Goal: Task Accomplishment & Management: Manage account settings

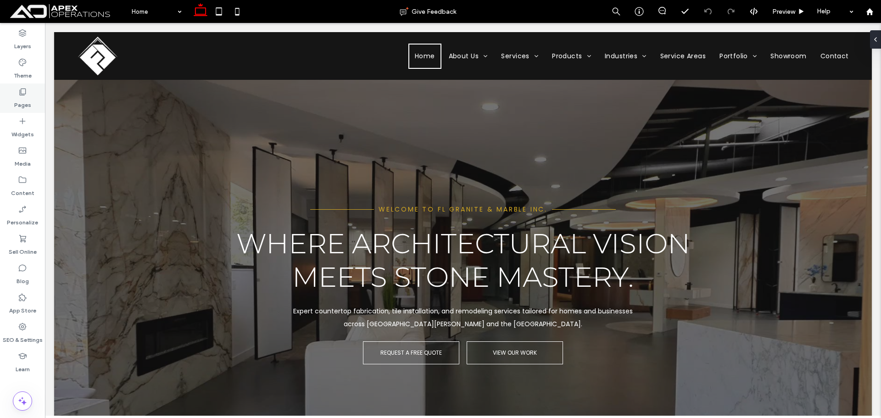
click at [30, 95] on div "Pages" at bounding box center [22, 98] width 45 height 29
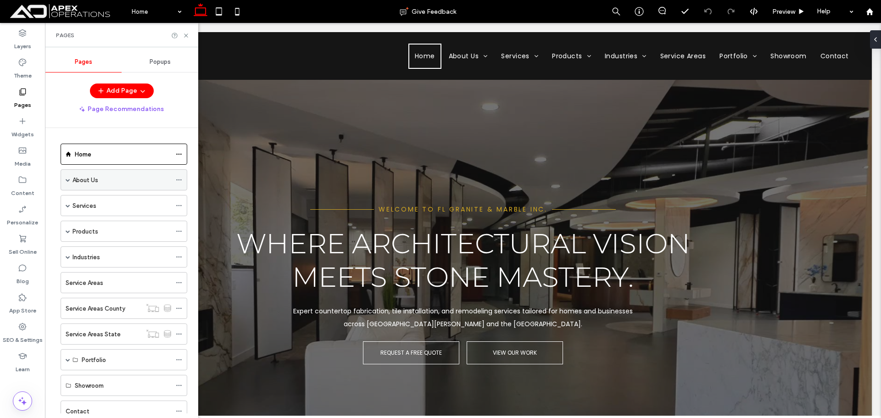
click at [69, 183] on span at bounding box center [68, 180] width 5 height 20
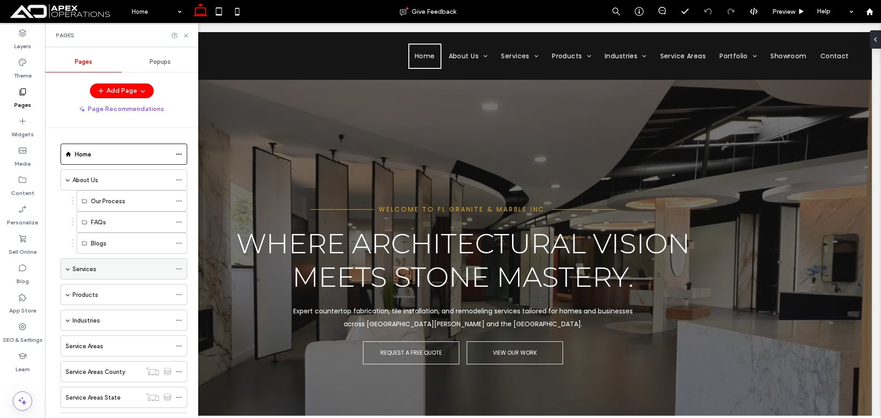
click at [69, 269] on span at bounding box center [68, 269] width 5 height 5
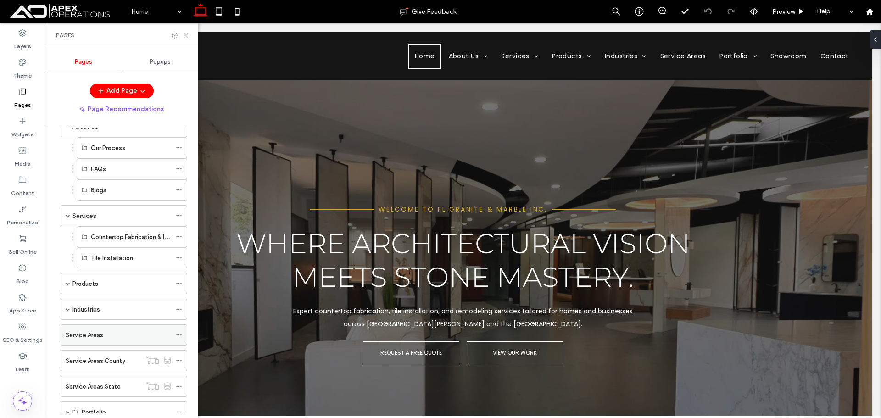
scroll to position [137, 0]
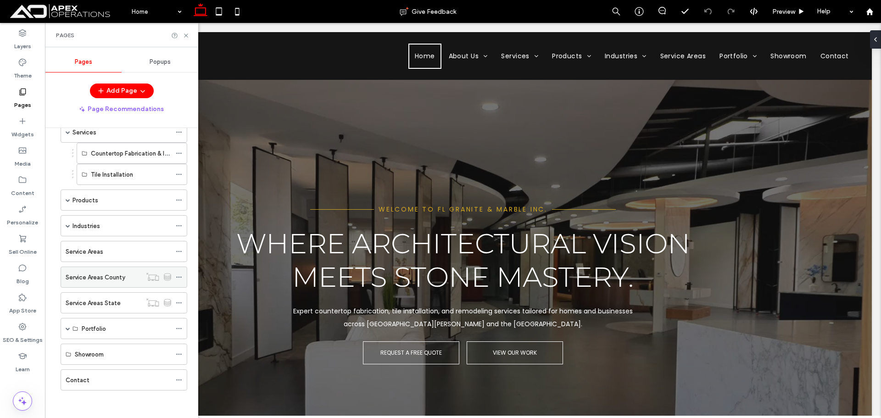
click at [73, 274] on label "Service Areas County" at bounding box center [96, 277] width 60 height 16
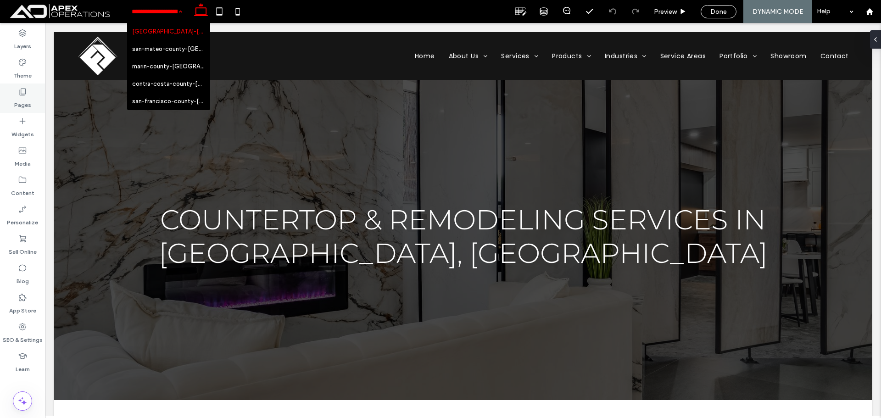
click at [27, 98] on label "Pages" at bounding box center [22, 102] width 17 height 13
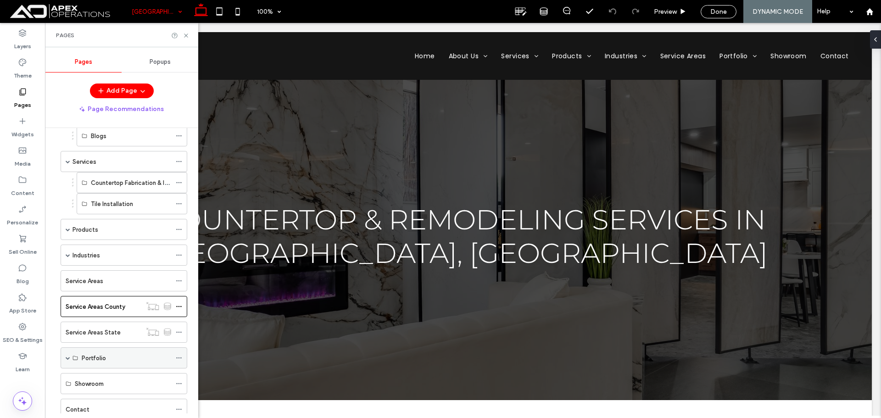
scroll to position [137, 0]
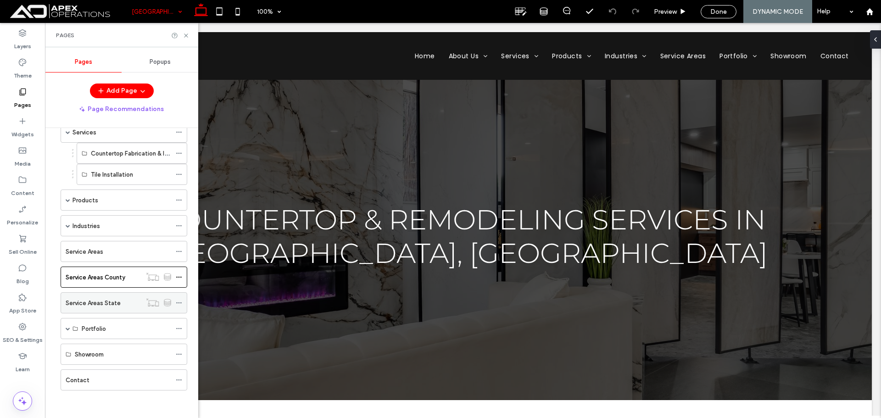
click at [114, 303] on label "Service Areas State" at bounding box center [93, 303] width 55 height 16
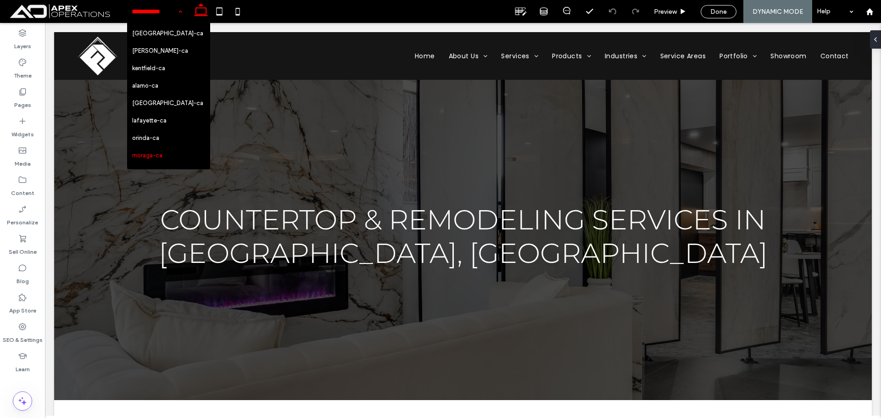
scroll to position [376, 0]
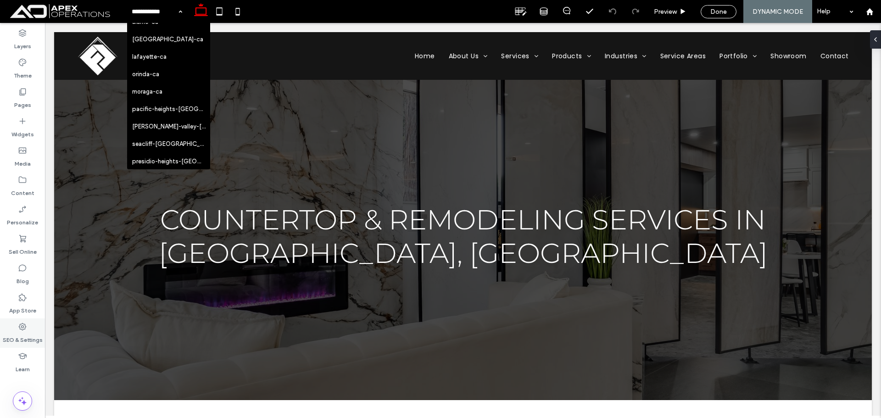
click at [22, 336] on label "SEO & Settings" at bounding box center [23, 337] width 40 height 13
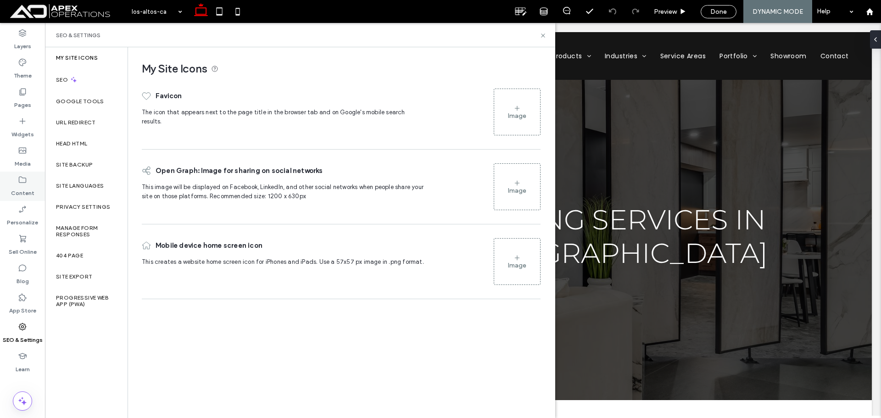
click at [24, 187] on label "Content" at bounding box center [22, 191] width 23 height 13
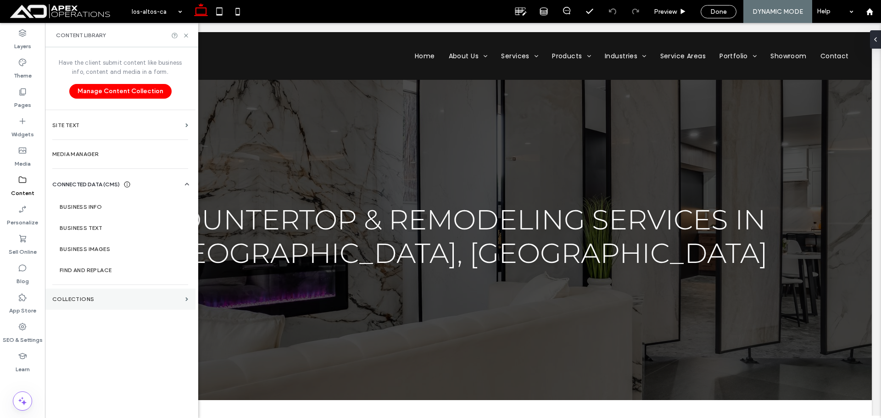
drag, startPoint x: 82, startPoint y: 297, endPoint x: 88, endPoint y: 294, distance: 6.8
click at [82, 297] on label "Collections" at bounding box center [116, 299] width 129 height 6
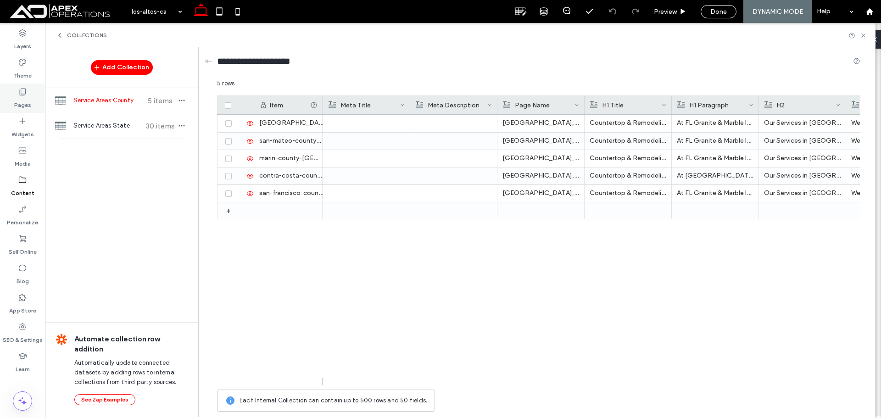
click at [19, 96] on label "Pages" at bounding box center [22, 102] width 17 height 13
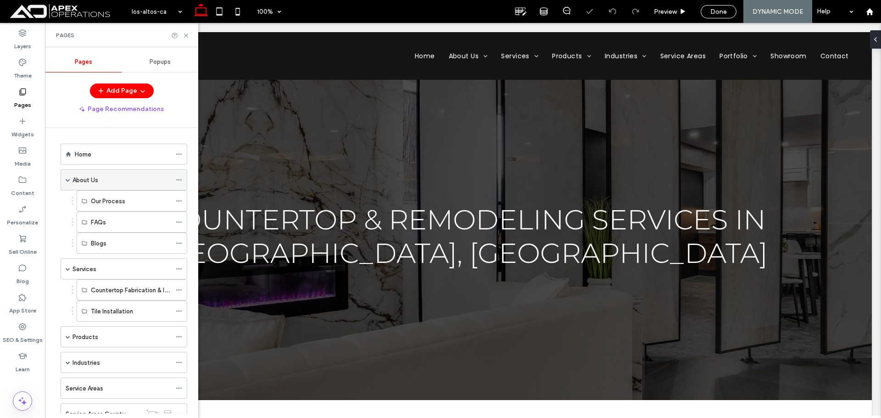
click at [128, 176] on div "About Us" at bounding box center [122, 180] width 99 height 10
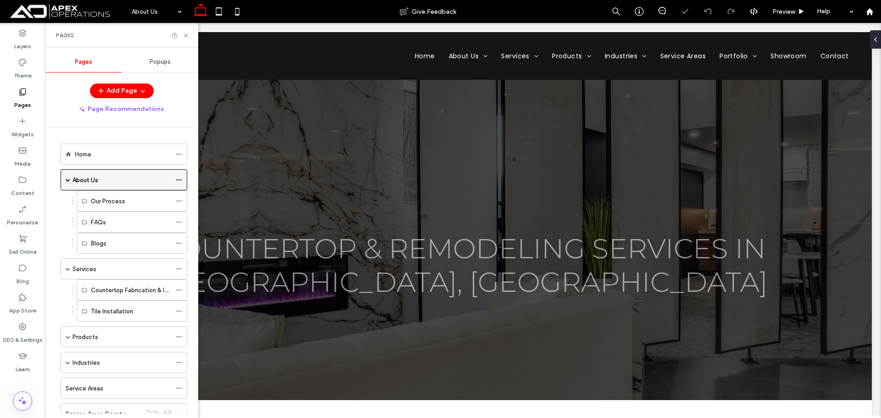
scroll to position [0, 0]
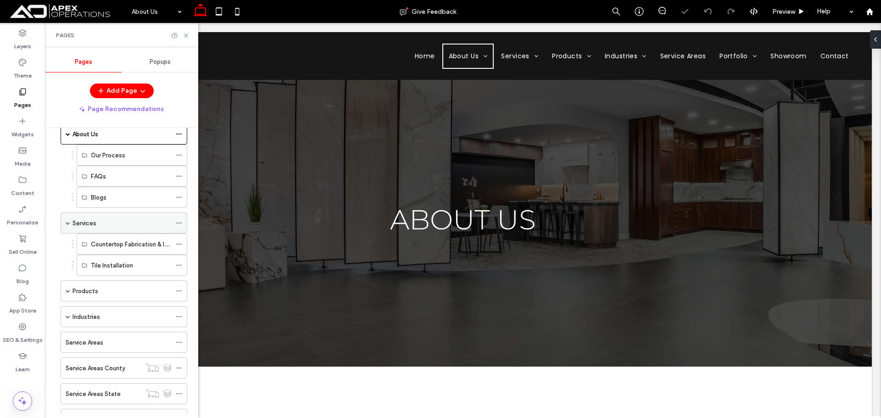
click at [121, 224] on div "Services" at bounding box center [122, 223] width 99 height 10
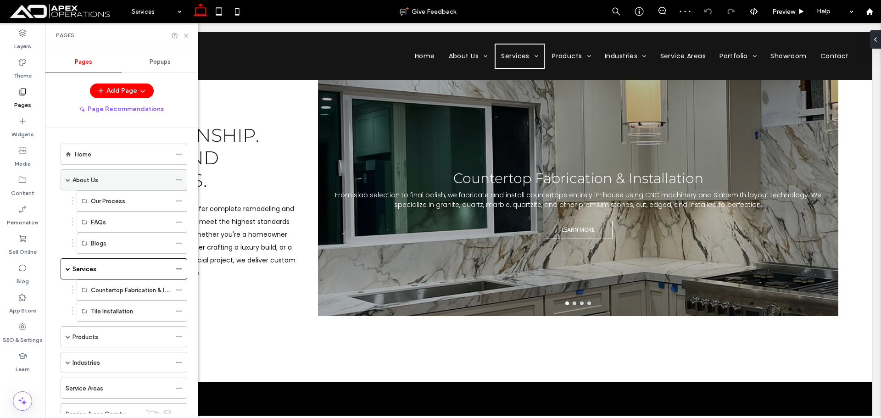
click at [116, 179] on div "About Us" at bounding box center [122, 180] width 99 height 10
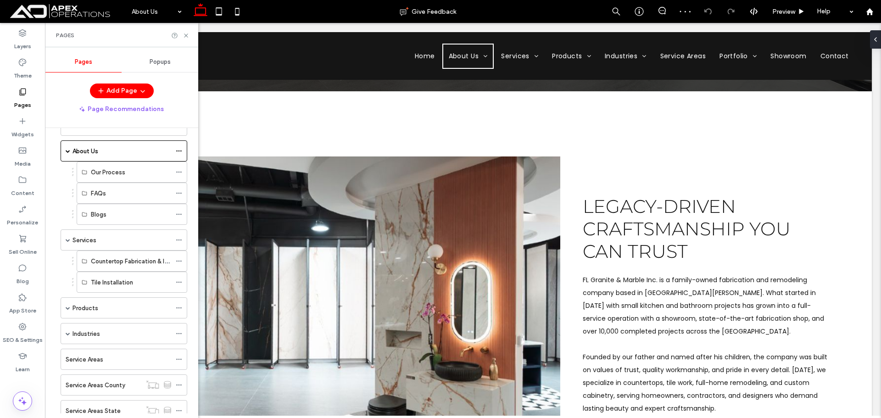
scroll to position [137, 0]
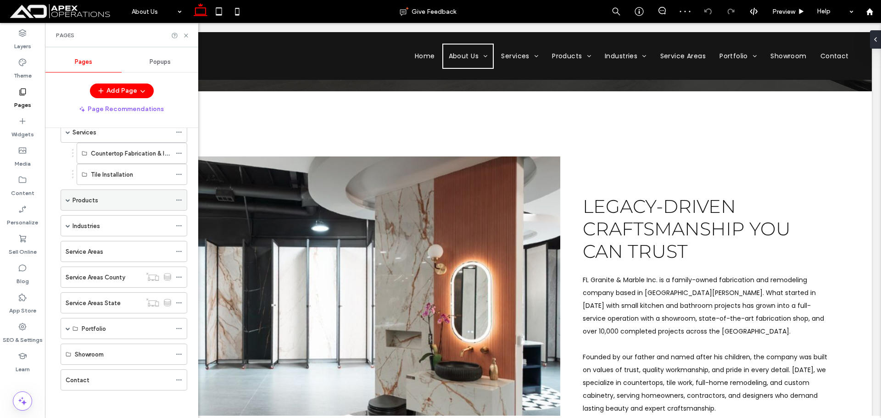
click at [98, 204] on div "Products" at bounding box center [122, 201] width 99 height 10
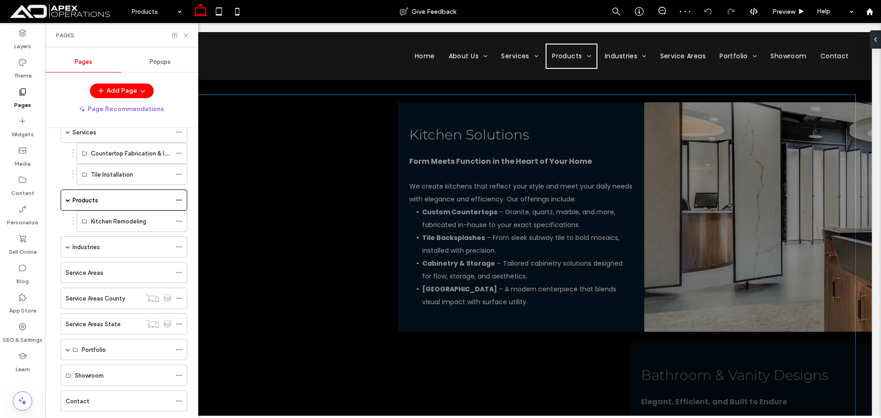
scroll to position [734, 0]
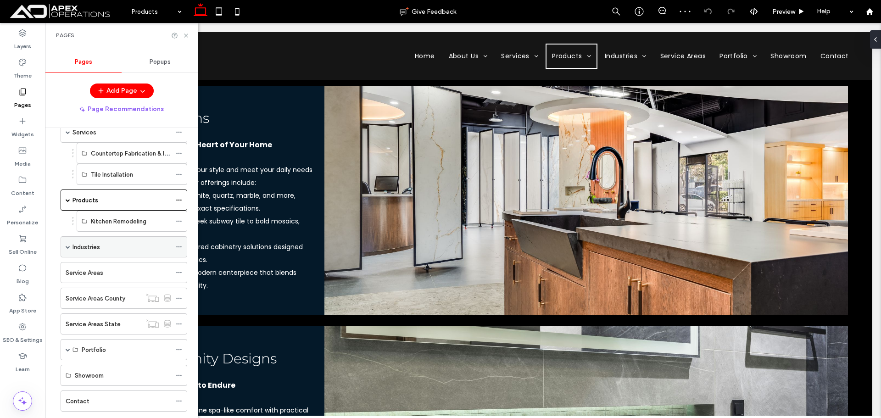
click at [120, 246] on div "Industries" at bounding box center [122, 247] width 99 height 10
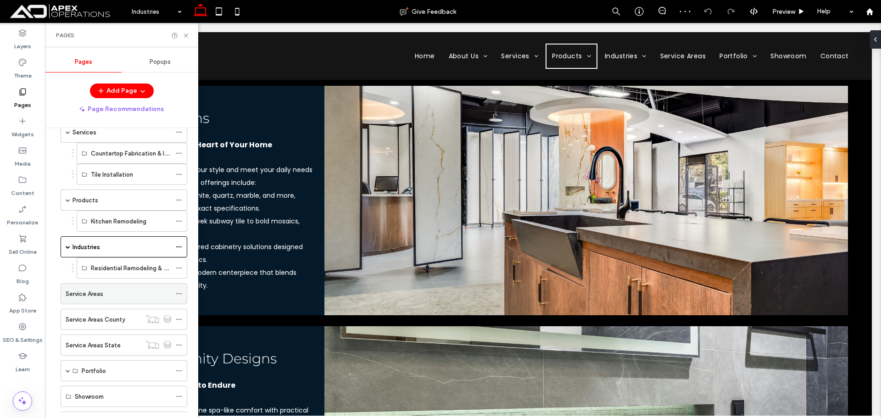
click at [129, 289] on div "Service Areas" at bounding box center [119, 294] width 106 height 10
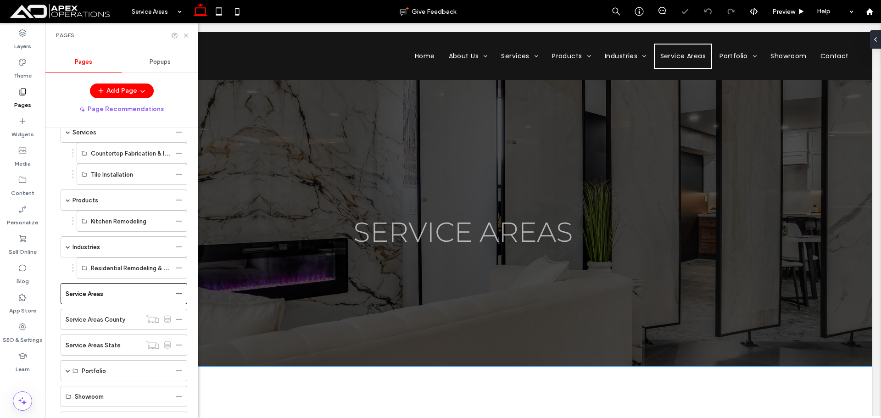
scroll to position [229, 0]
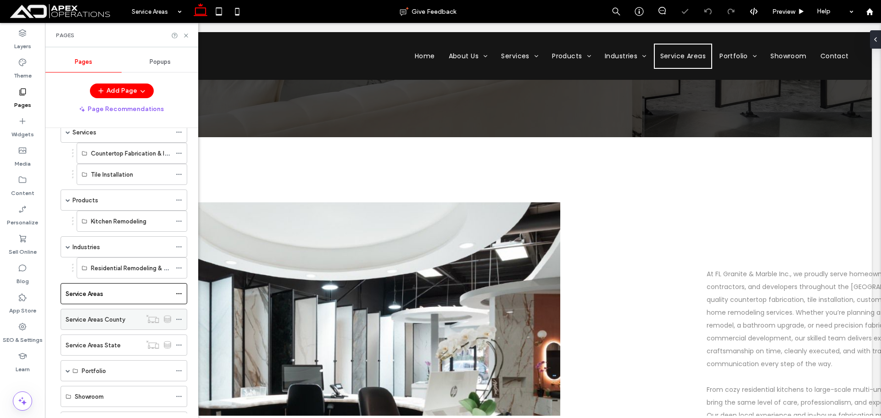
click at [120, 324] on label "Service Areas County" at bounding box center [96, 320] width 60 height 16
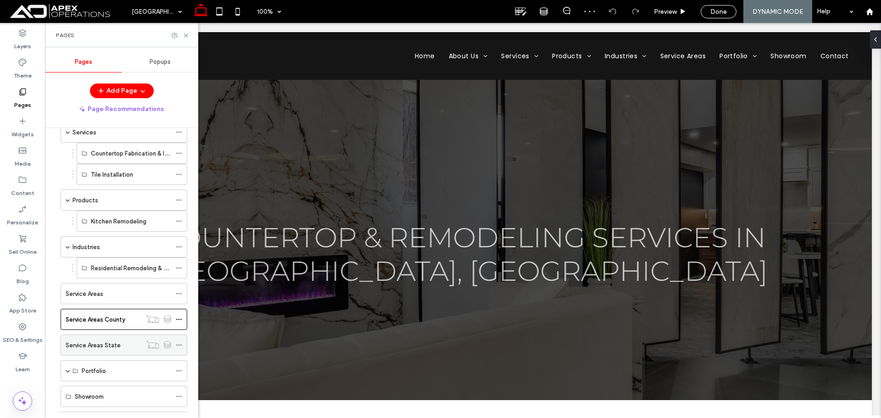
scroll to position [229, 0]
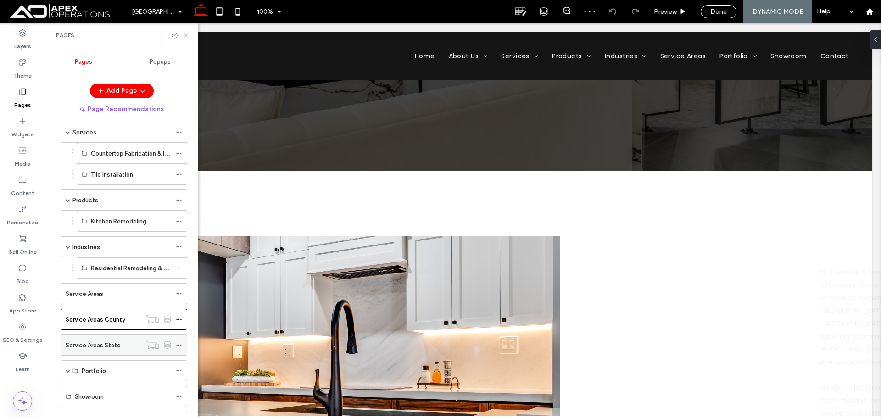
click at [122, 344] on div "Service Areas State" at bounding box center [104, 346] width 76 height 10
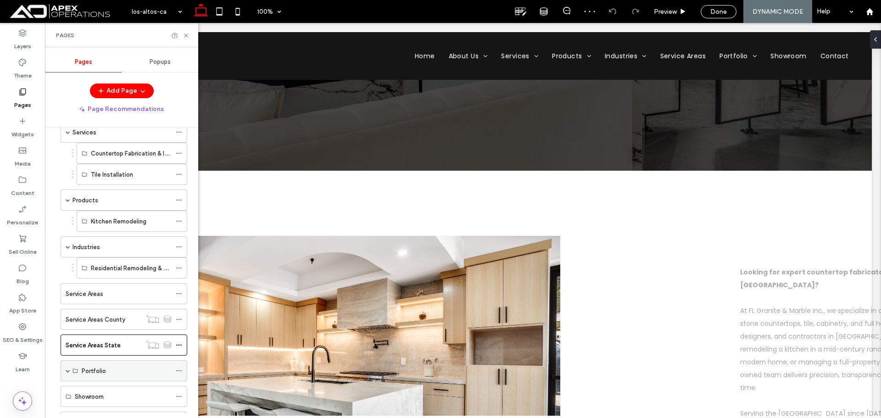
scroll to position [229, 0]
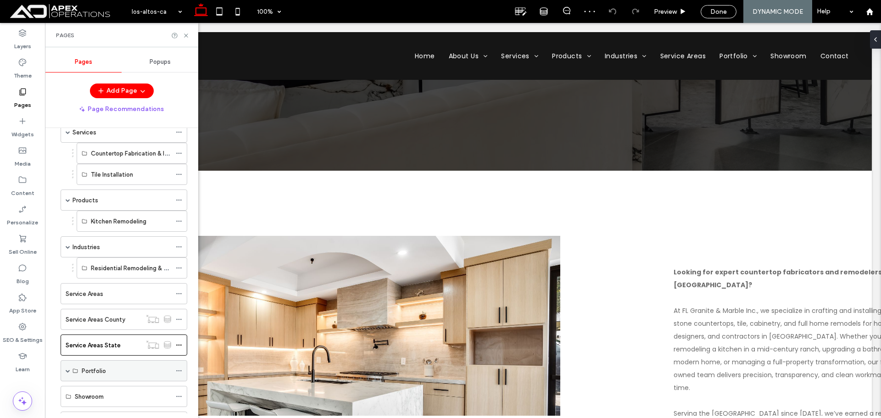
click at [67, 370] on span at bounding box center [68, 371] width 5 height 5
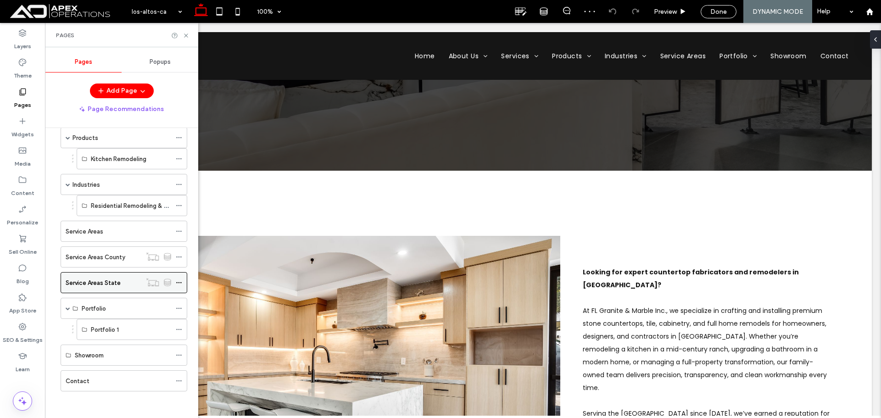
scroll to position [200, 0]
click at [115, 307] on div "Portfolio" at bounding box center [127, 308] width 90 height 10
click at [94, 354] on label "Showroom" at bounding box center [89, 355] width 29 height 16
click at [90, 380] on div "Contact" at bounding box center [119, 380] width 106 height 10
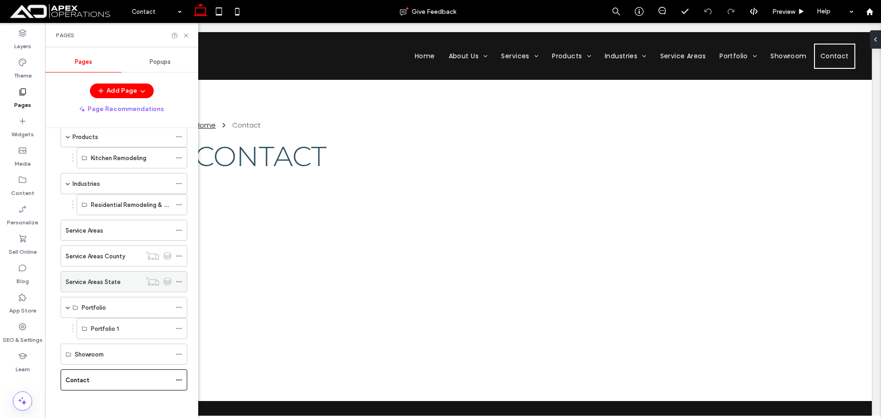
click at [126, 274] on div "Service Areas State" at bounding box center [104, 282] width 76 height 20
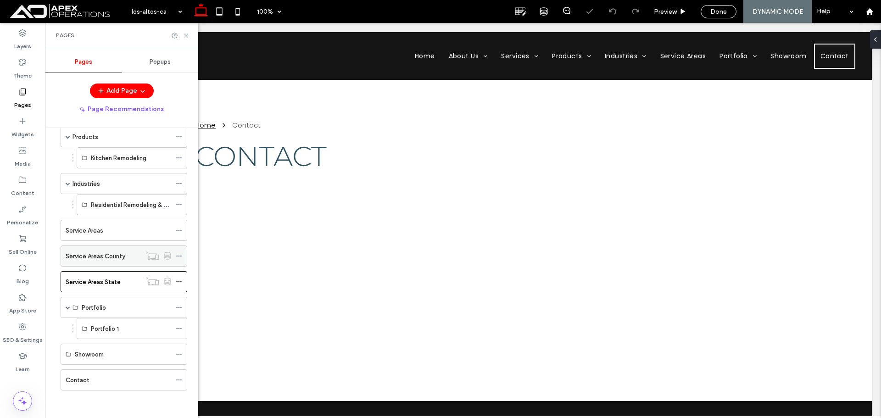
click at [128, 262] on div "Service Areas County" at bounding box center [104, 256] width 76 height 20
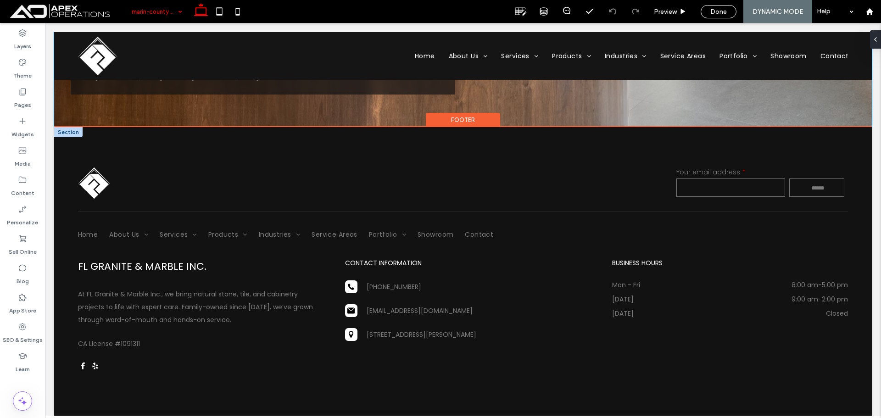
scroll to position [2133, 0]
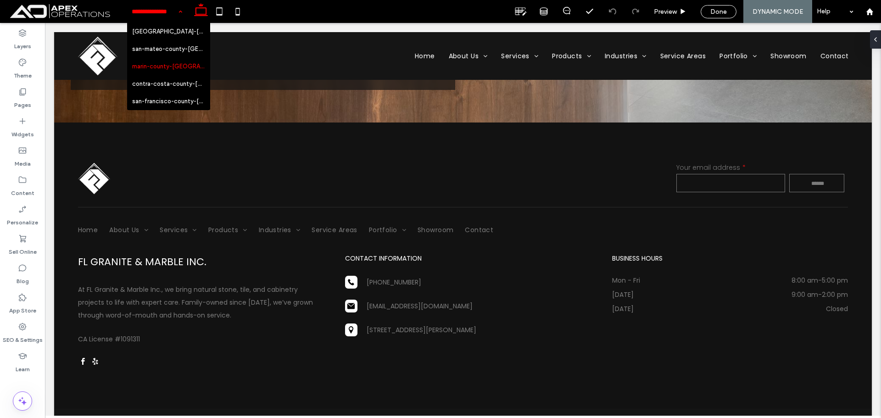
click at [161, 15] on input at bounding box center [155, 11] width 46 height 23
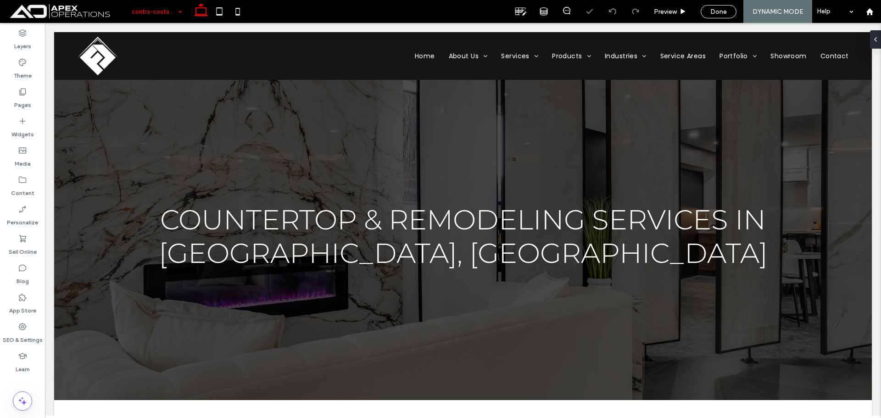
scroll to position [688, 0]
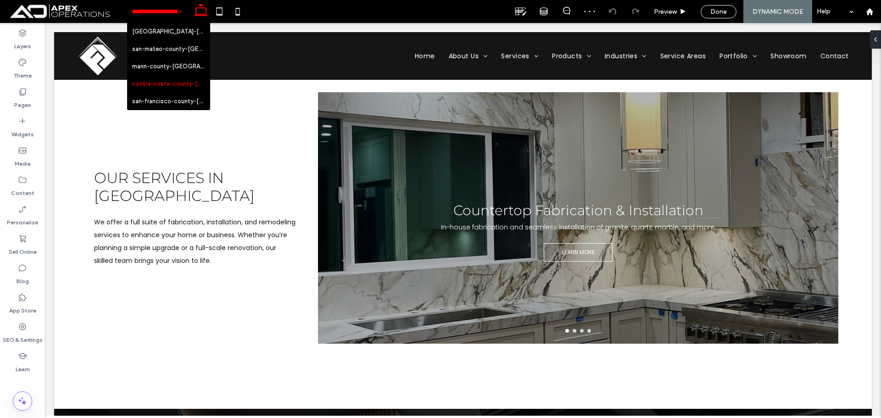
click at [172, 14] on input at bounding box center [155, 11] width 46 height 23
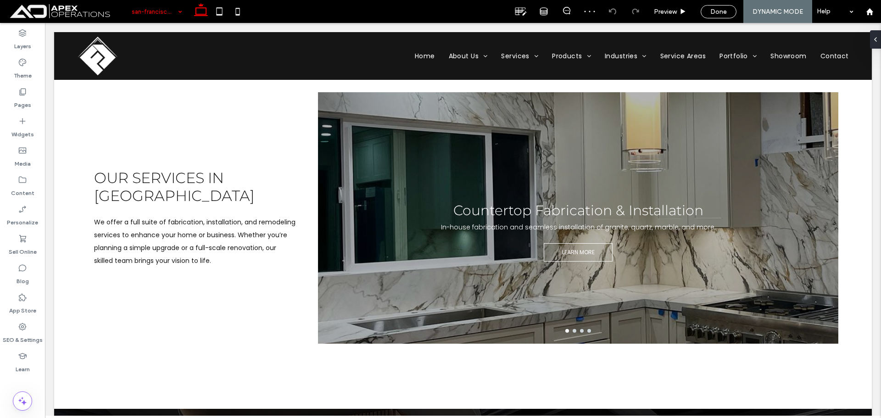
click at [160, 11] on input at bounding box center [155, 11] width 46 height 23
click at [25, 183] on icon at bounding box center [22, 179] width 9 height 9
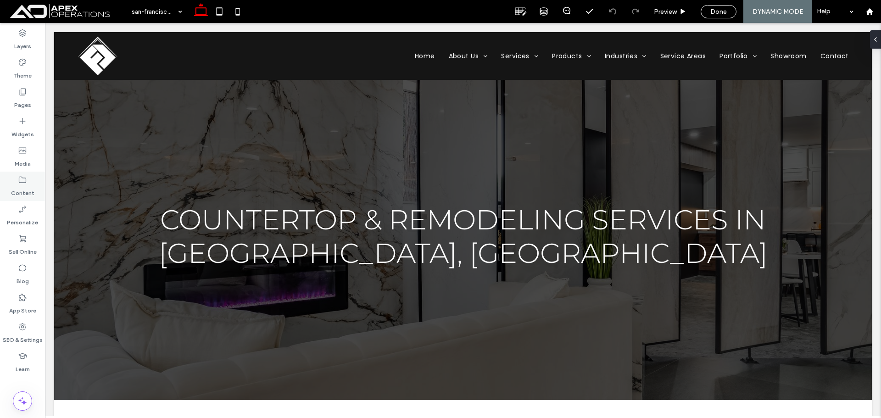
scroll to position [734, 0]
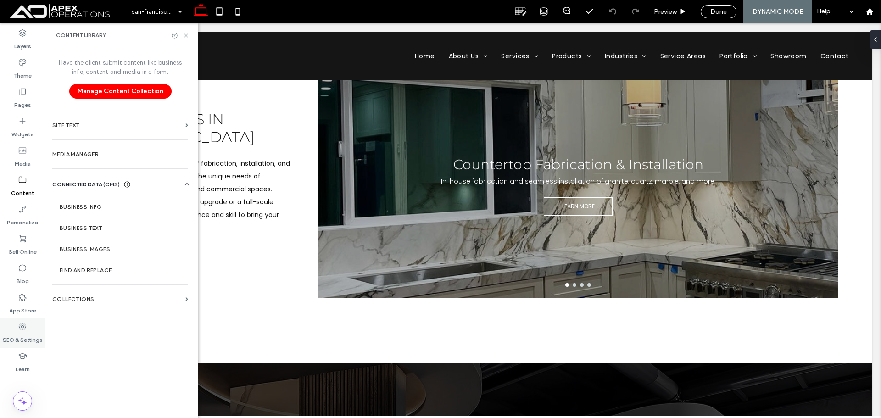
click at [24, 334] on label "SEO & Settings" at bounding box center [23, 337] width 40 height 13
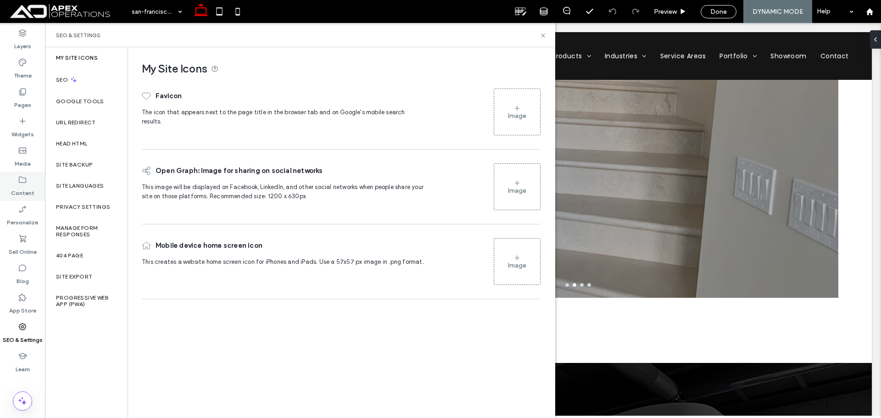
click at [25, 184] on icon at bounding box center [22, 179] width 9 height 9
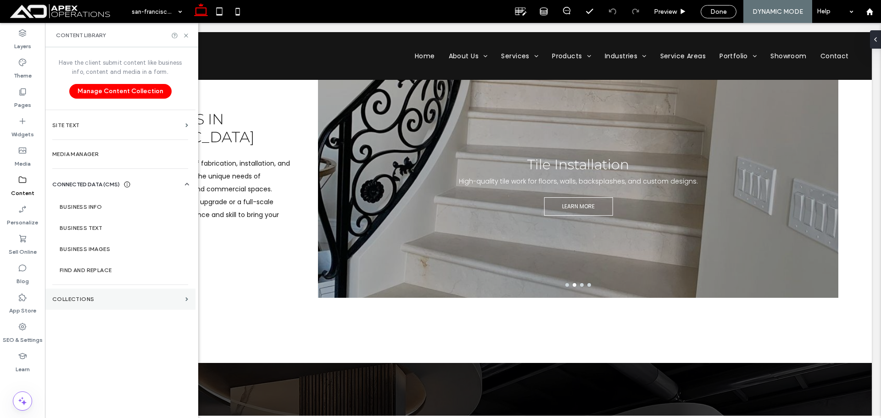
click at [113, 293] on section "Collections" at bounding box center [120, 299] width 151 height 21
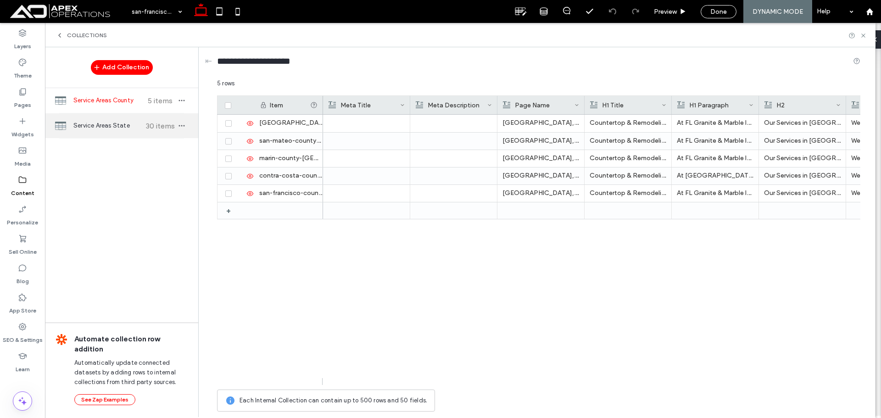
click at [140, 128] on span "Service Areas State" at bounding box center [107, 125] width 68 height 9
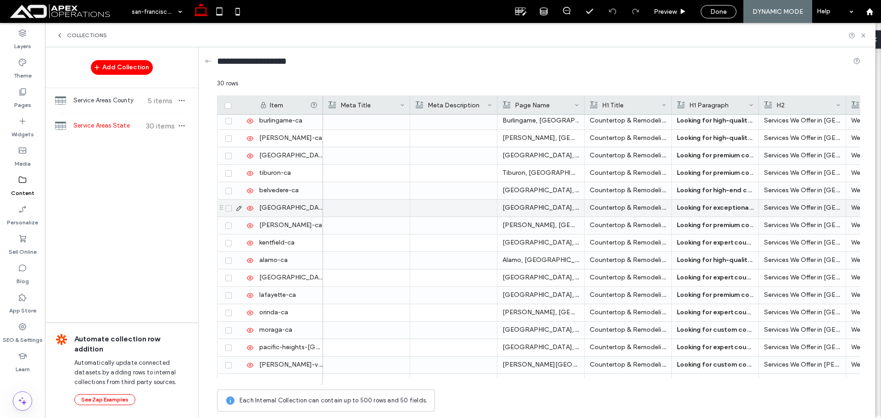
scroll to position [277, 0]
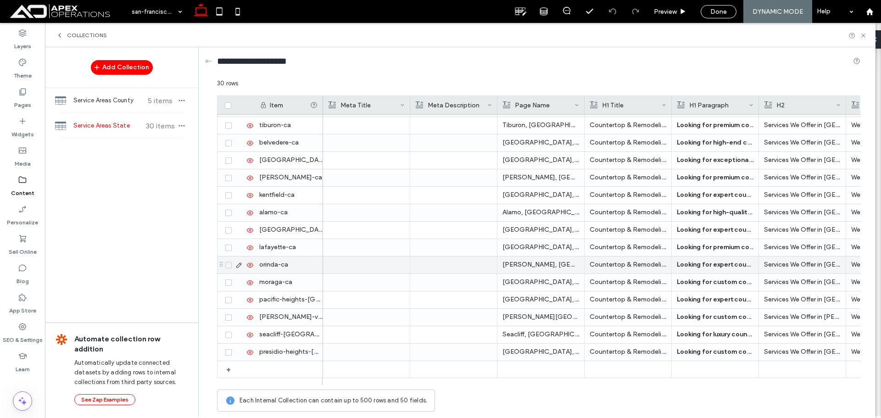
click at [642, 267] on p "Countertop & Remodeling Services in [GEOGRAPHIC_DATA], [GEOGRAPHIC_DATA]" at bounding box center [628, 265] width 77 height 17
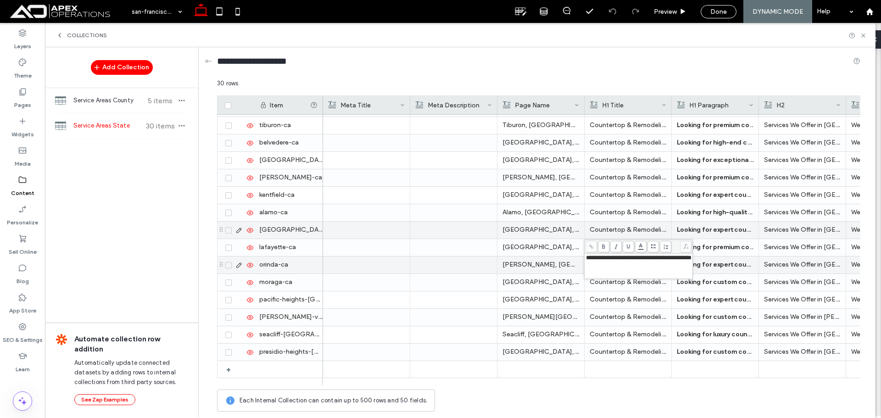
click at [635, 230] on p "Countertop & Remodeling Services in [GEOGRAPHIC_DATA], [GEOGRAPHIC_DATA]" at bounding box center [628, 230] width 77 height 17
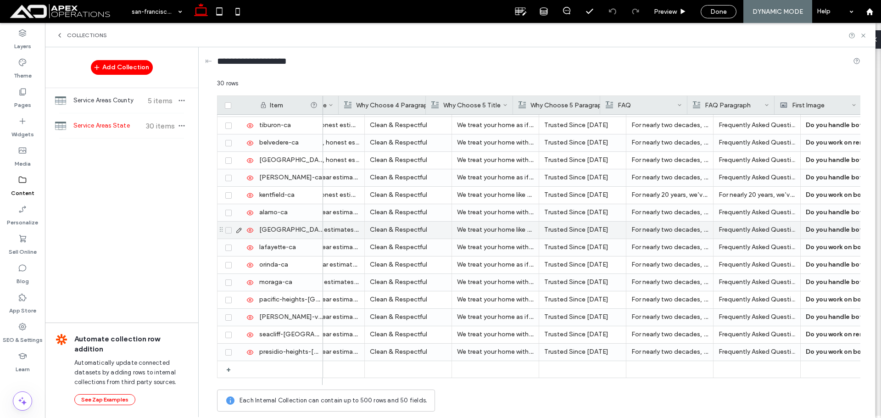
scroll to position [0, 1420]
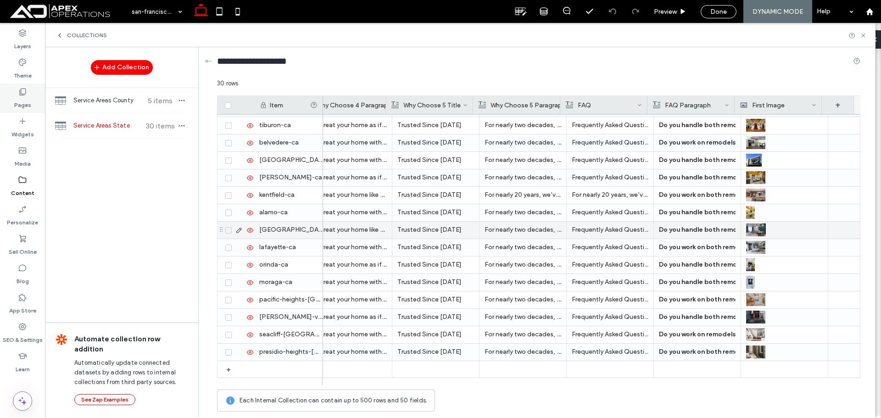
click at [22, 98] on label "Pages" at bounding box center [22, 102] width 17 height 13
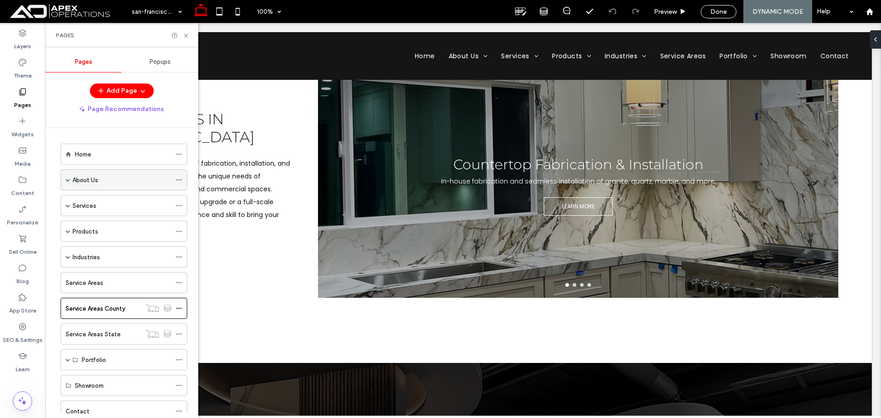
click at [65, 181] on div "About Us" at bounding box center [124, 179] width 127 height 21
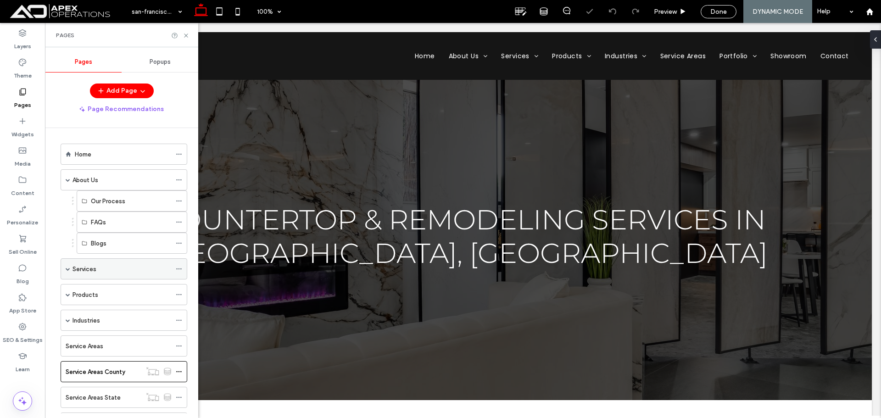
click at [84, 269] on label "Services" at bounding box center [85, 269] width 24 height 16
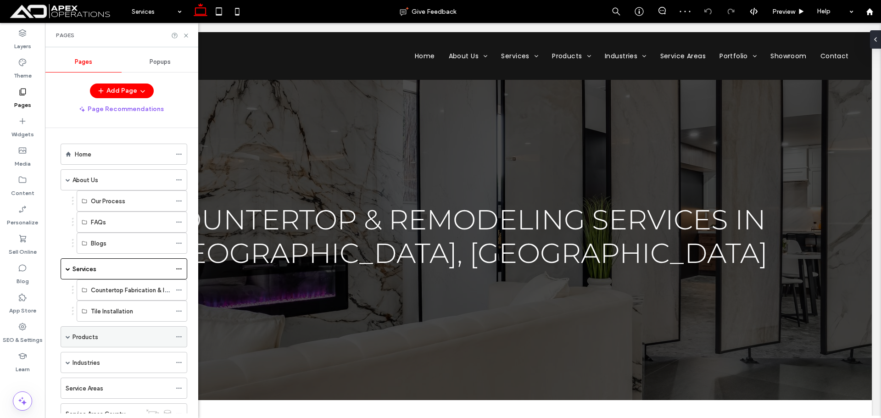
click at [81, 340] on label "Products" at bounding box center [86, 337] width 26 height 16
click at [90, 383] on div "Products Give Feedback Preview Help Design Panel Site Comments Team & Clients A…" at bounding box center [440, 209] width 881 height 418
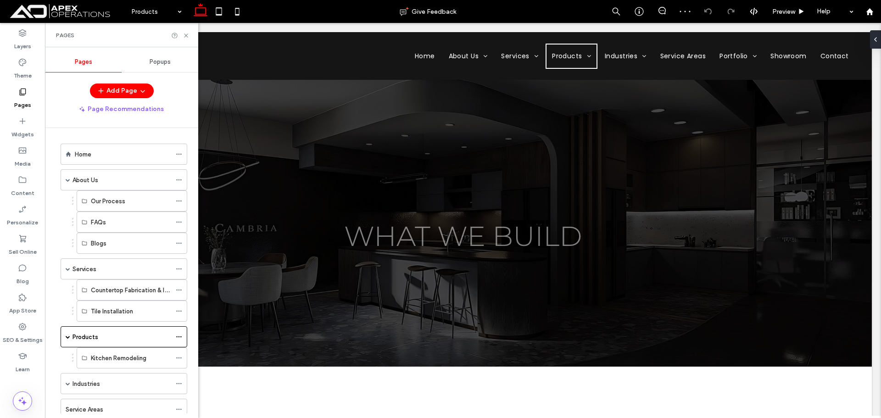
scroll to position [138, 0]
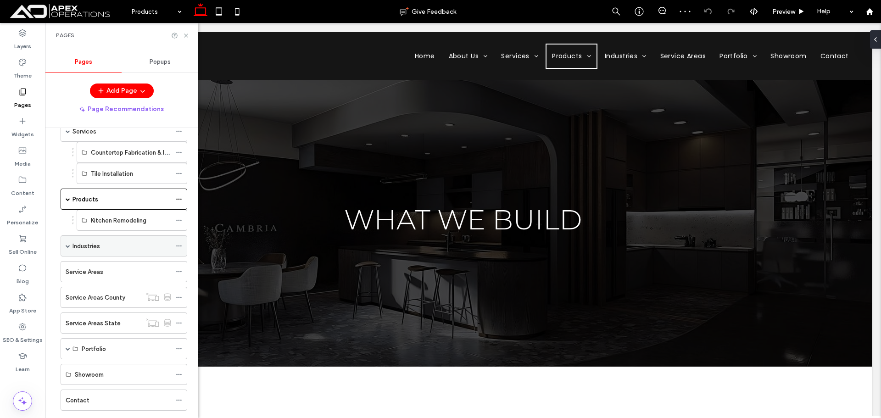
click at [86, 246] on label "Industries" at bounding box center [87, 246] width 28 height 16
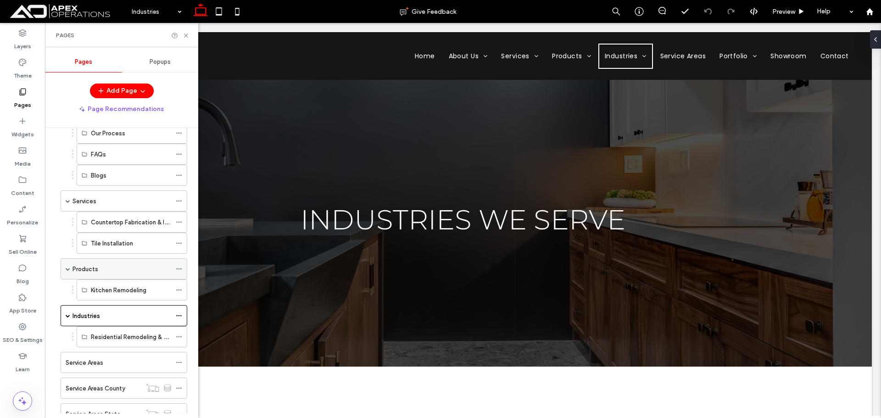
scroll to position [179, 0]
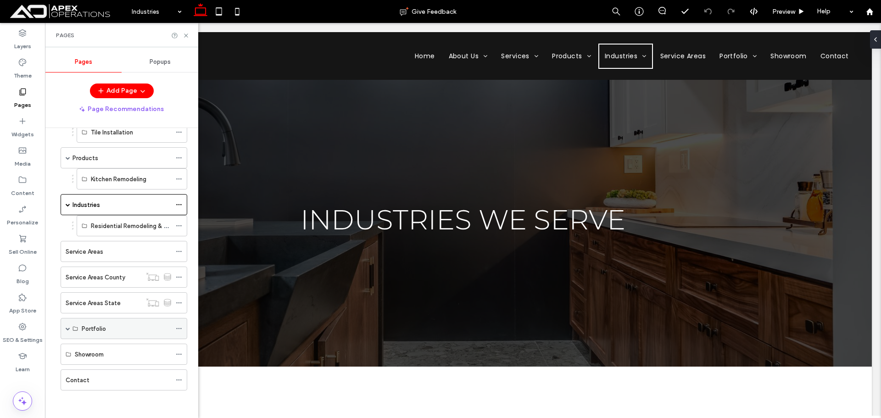
click at [65, 327] on div "Portfolio" at bounding box center [124, 328] width 127 height 21
click at [70, 327] on div "Portfolio" at bounding box center [124, 328] width 127 height 21
click at [67, 330] on span at bounding box center [68, 328] width 5 height 5
click at [635, 11] on icon at bounding box center [639, 11] width 9 height 9
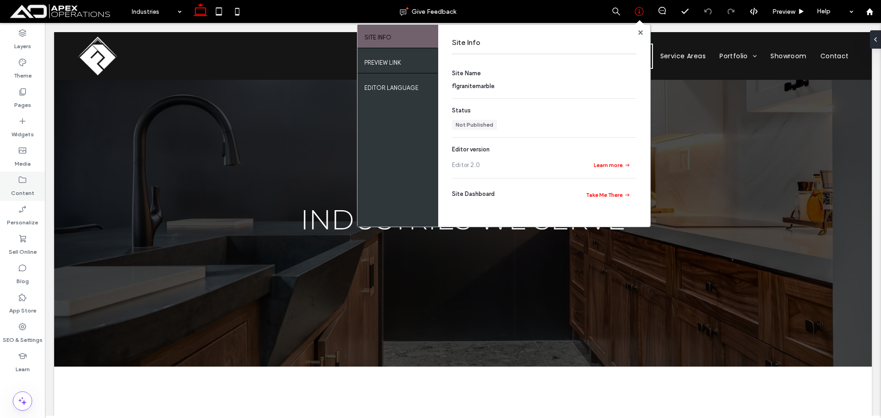
click at [22, 187] on label "Content" at bounding box center [22, 191] width 23 height 13
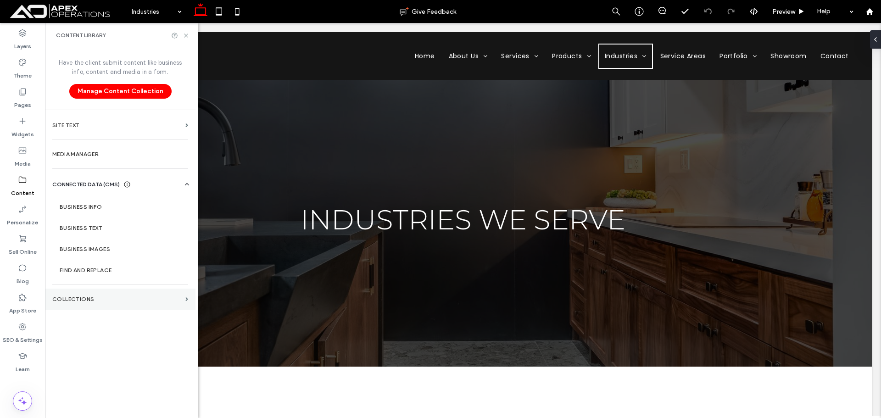
click at [86, 298] on label "Collections" at bounding box center [116, 299] width 129 height 6
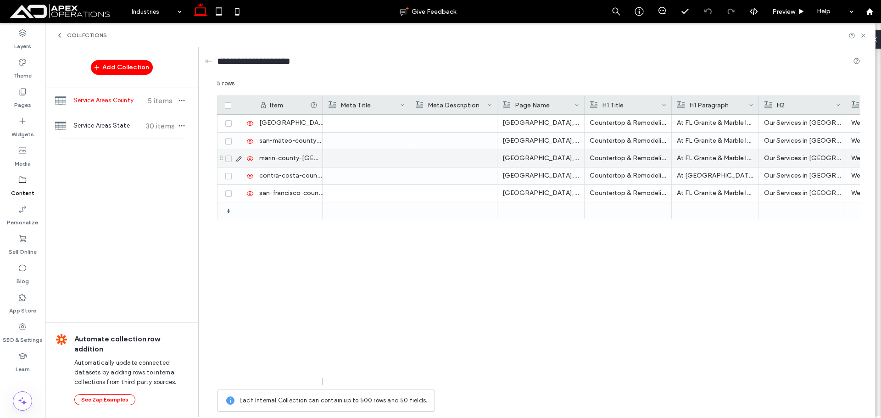
click at [803, 161] on p "Our Services in [GEOGRAPHIC_DATA]" at bounding box center [802, 158] width 77 height 17
click at [803, 161] on p "Our Services in [GEOGRAPHIC_DATA]" at bounding box center [803, 159] width 76 height 17
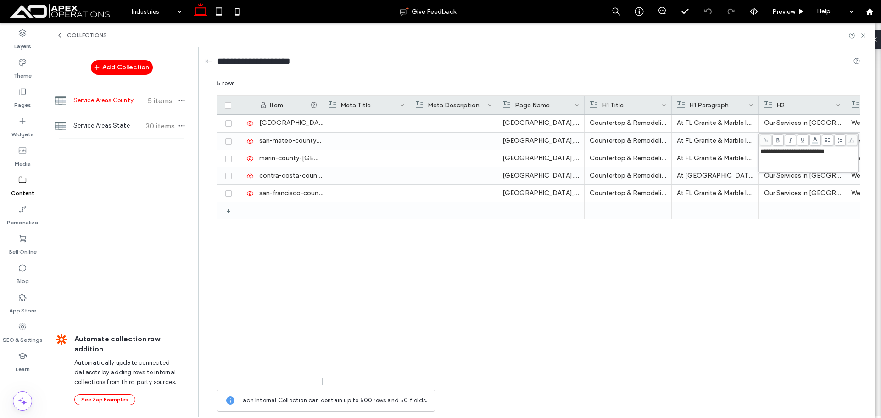
click at [772, 249] on div "[GEOGRAPHIC_DATA], [GEOGRAPHIC_DATA] Countertop & Remodeling Services in [GEOGR…" at bounding box center [591, 250] width 537 height 270
click at [17, 189] on label "Content" at bounding box center [22, 191] width 23 height 13
click at [22, 70] on label "Theme" at bounding box center [23, 73] width 18 height 13
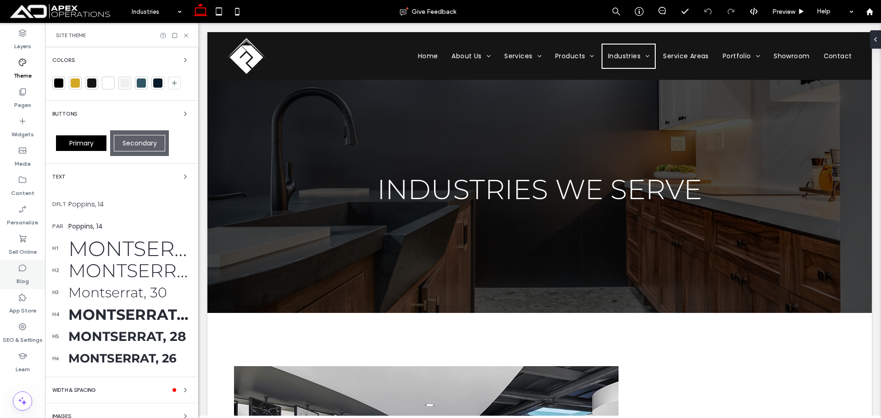
click at [21, 267] on icon at bounding box center [22, 267] width 9 height 9
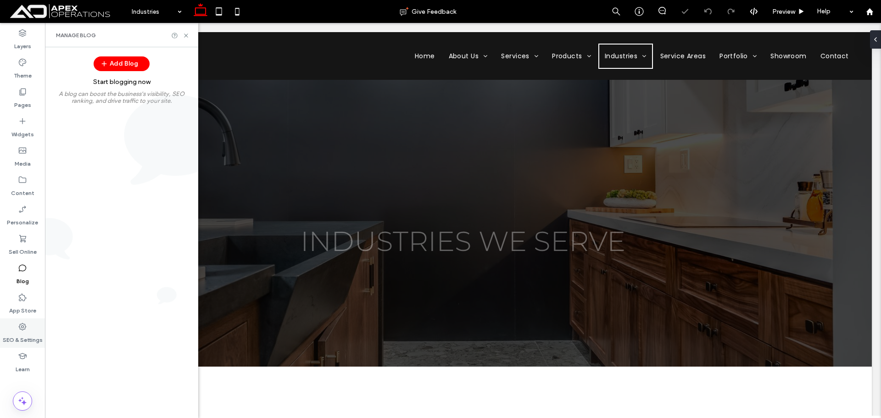
scroll to position [0, 0]
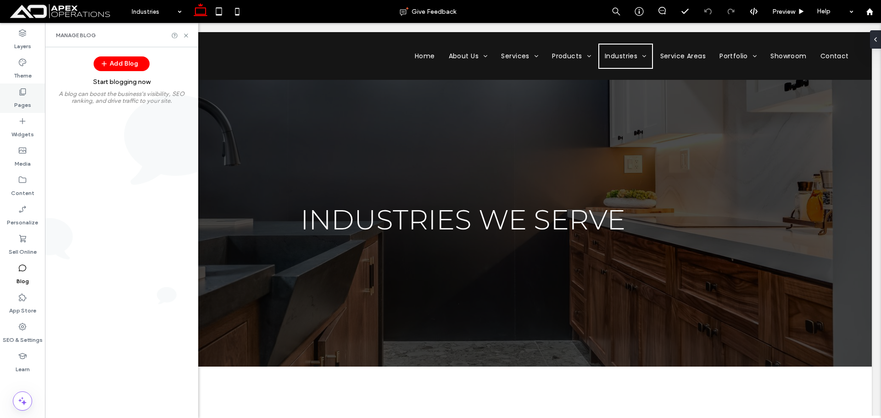
click at [26, 97] on label "Pages" at bounding box center [22, 102] width 17 height 13
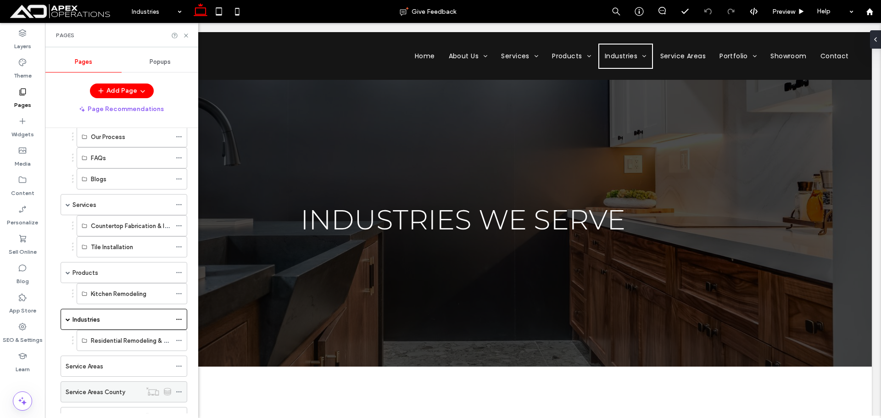
scroll to position [17, 0]
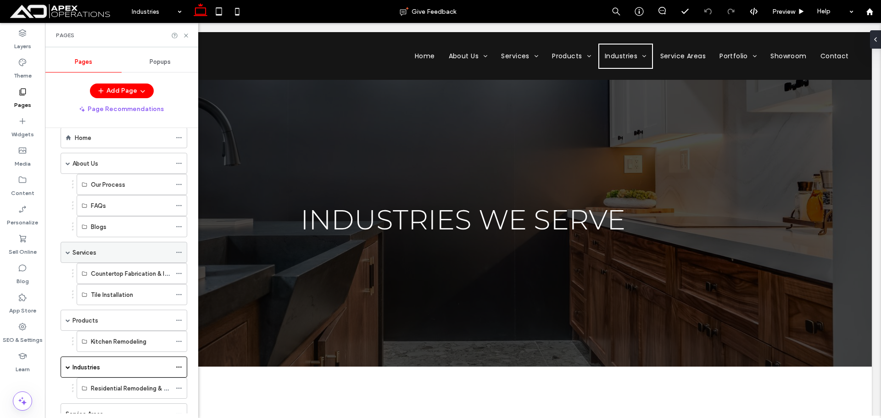
click at [122, 244] on div "Services" at bounding box center [122, 252] width 99 height 20
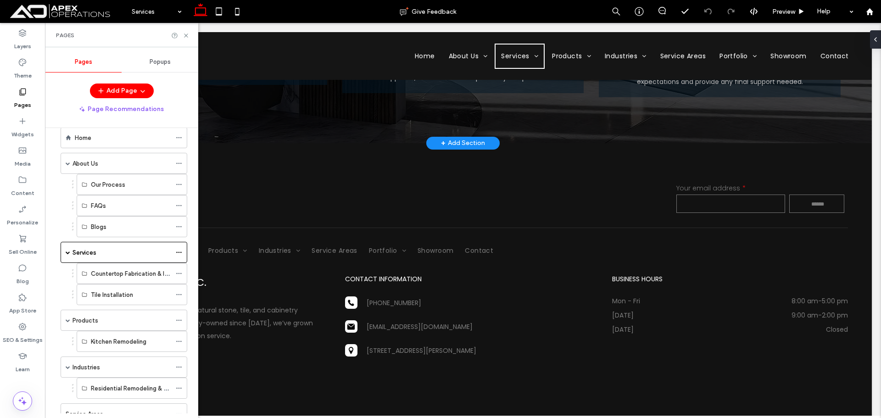
scroll to position [1695, 0]
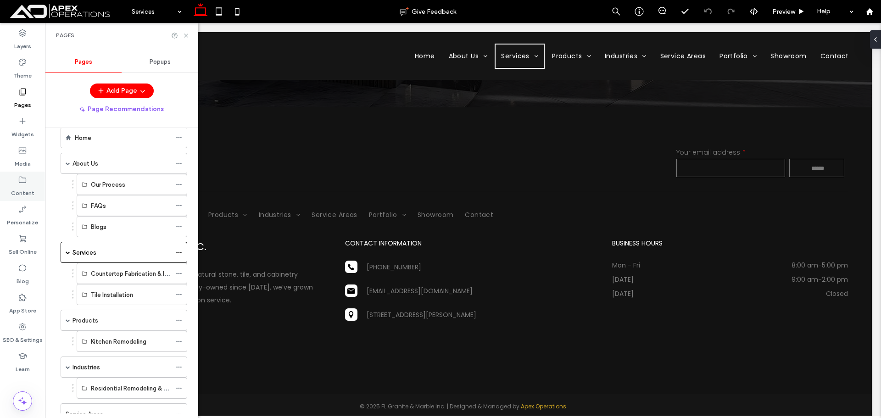
click at [17, 190] on label "Content" at bounding box center [22, 191] width 23 height 13
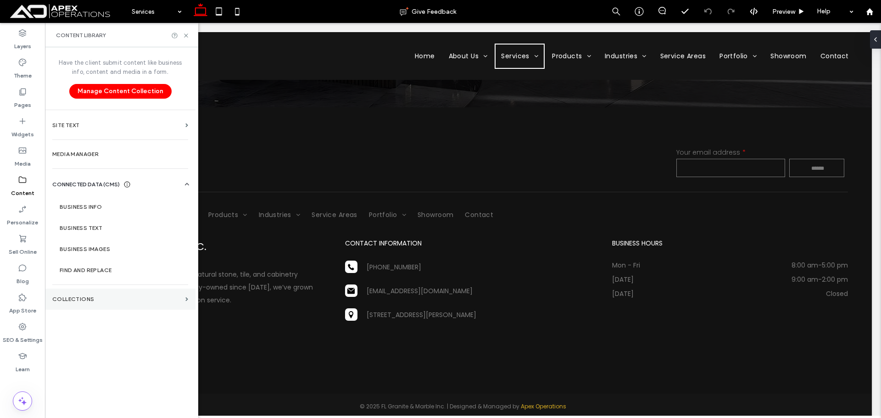
click at [82, 299] on label "Collections" at bounding box center [116, 299] width 129 height 6
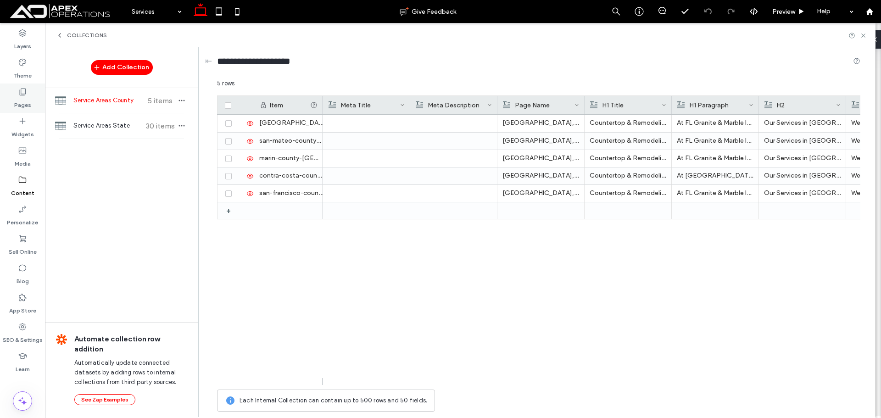
click at [20, 102] on label "Pages" at bounding box center [22, 102] width 17 height 13
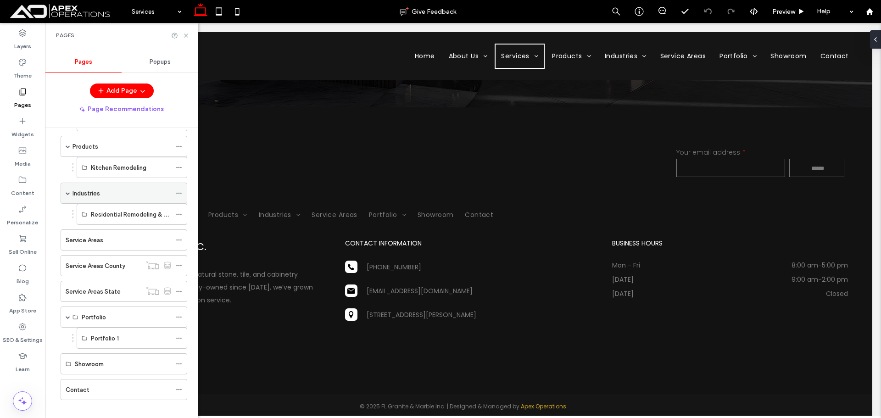
scroll to position [200, 0]
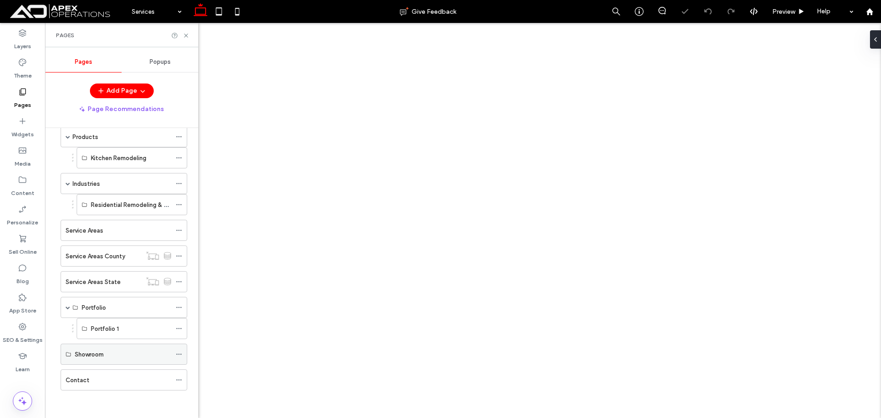
click at [116, 353] on div "Showroom" at bounding box center [123, 355] width 96 height 10
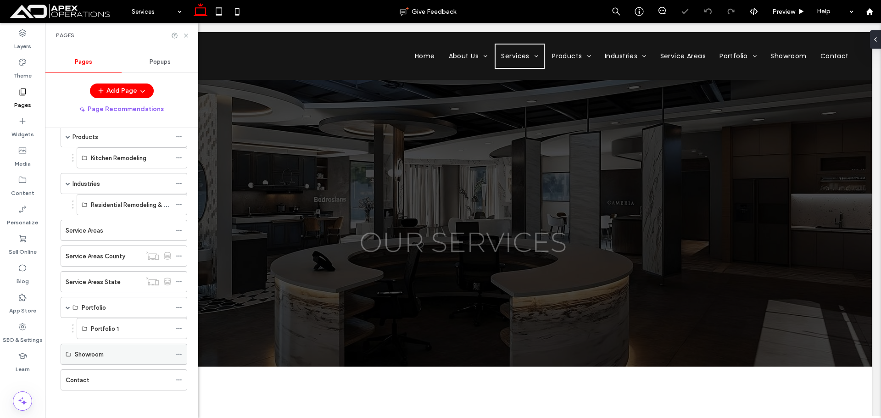
scroll to position [0, 0]
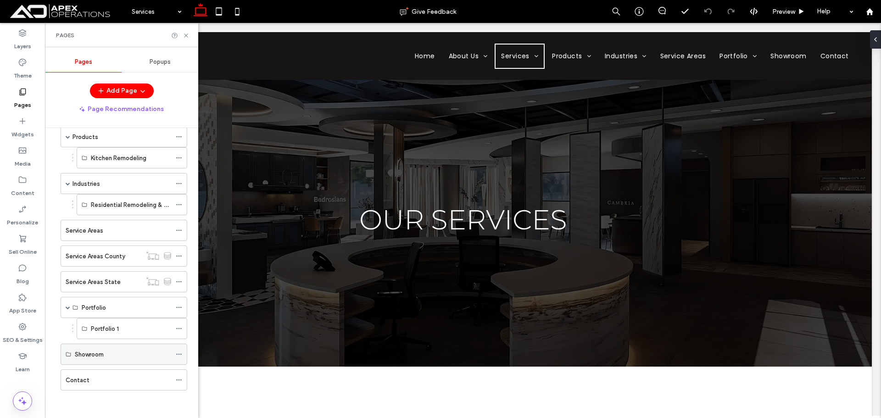
click at [105, 353] on div "Showroom" at bounding box center [123, 355] width 96 height 10
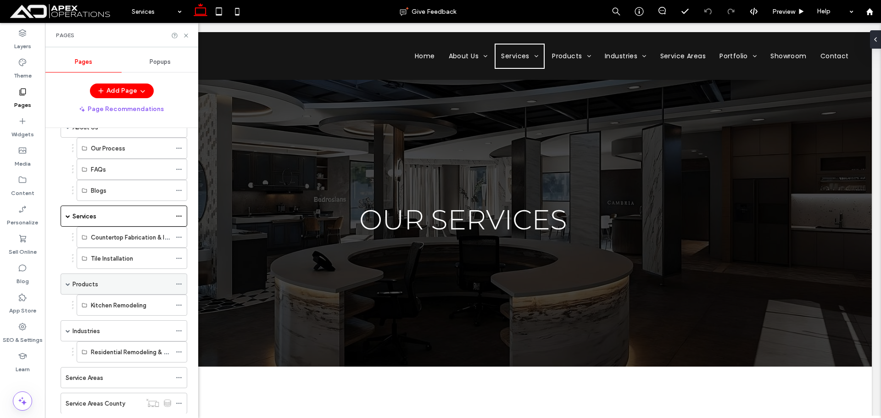
scroll to position [92, 0]
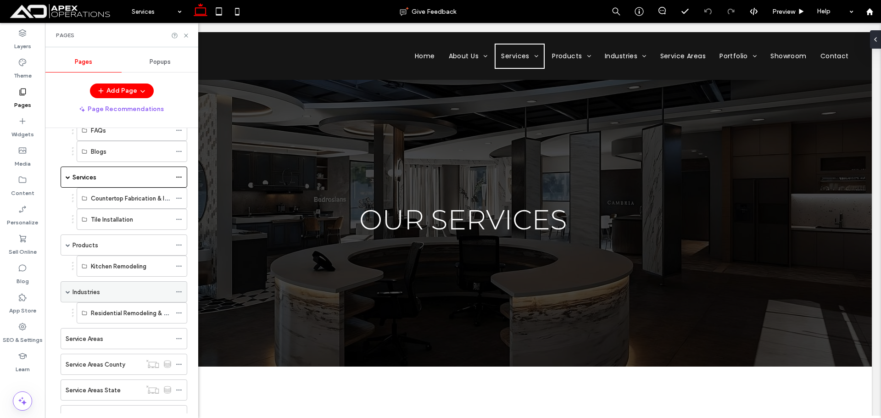
click at [138, 295] on div "Industries" at bounding box center [122, 292] width 99 height 10
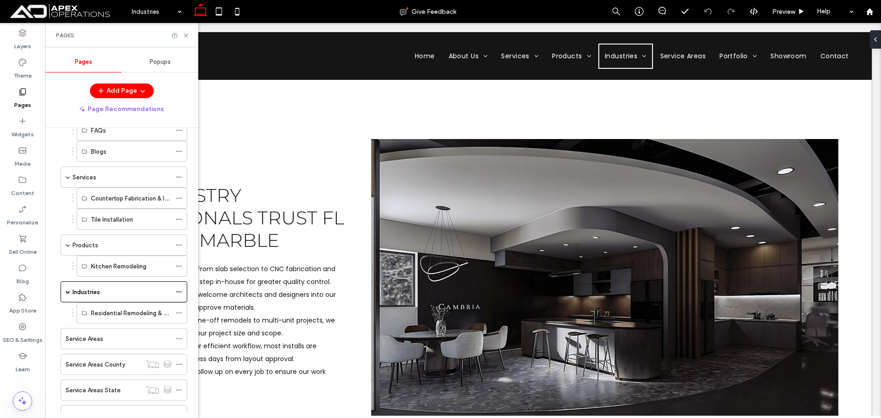
scroll to position [1056, 0]
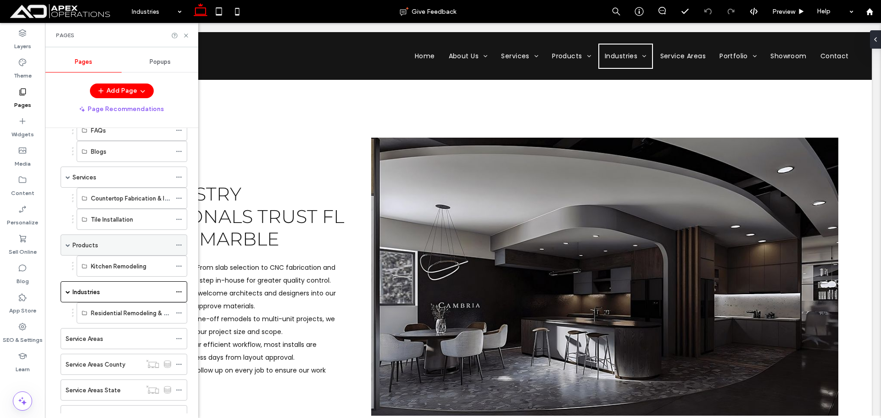
click at [125, 247] on div "Products" at bounding box center [122, 246] width 99 height 10
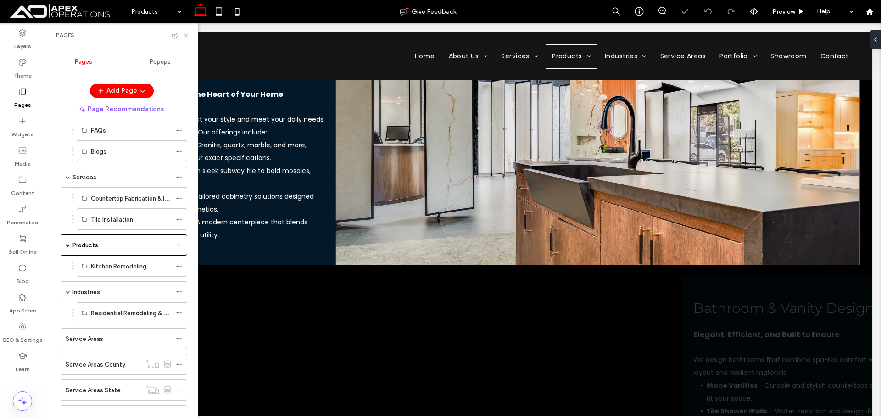
scroll to position [918, 0]
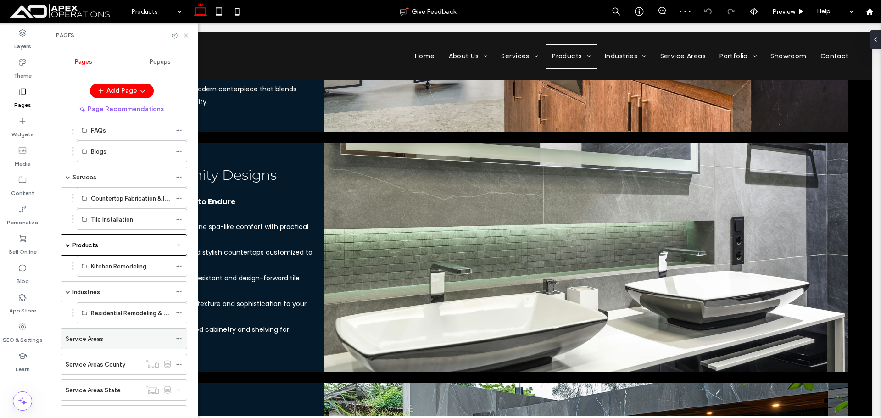
click at [113, 332] on div "Service Areas" at bounding box center [119, 339] width 106 height 20
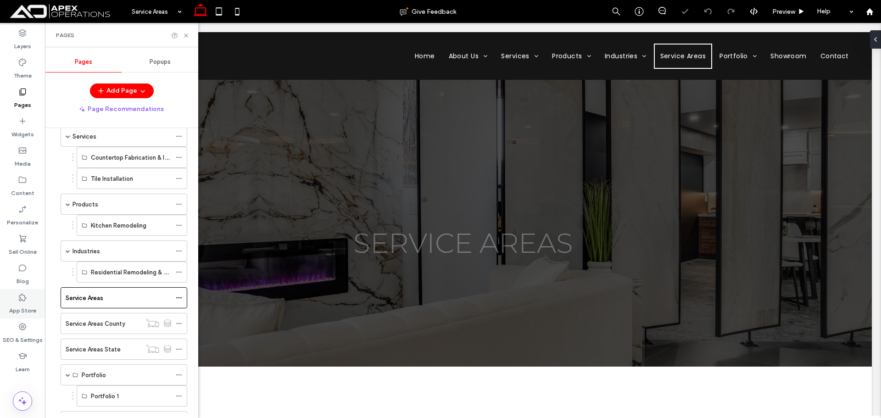
scroll to position [184, 0]
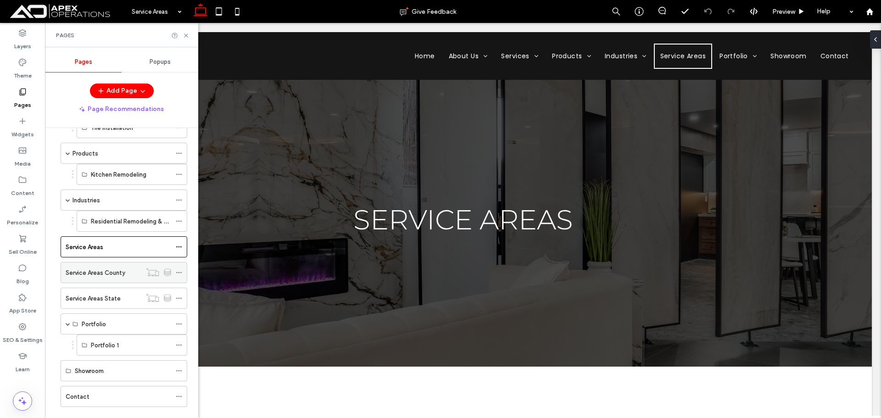
click at [111, 274] on label "Service Areas County" at bounding box center [96, 273] width 60 height 16
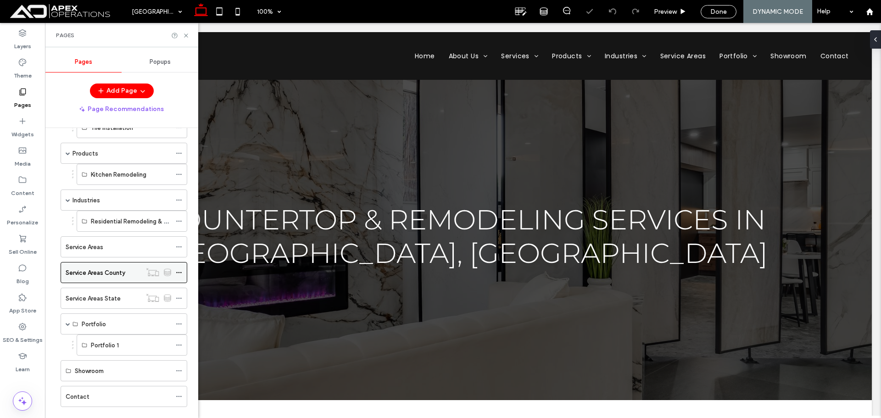
click at [113, 274] on label "Service Areas County" at bounding box center [96, 273] width 60 height 16
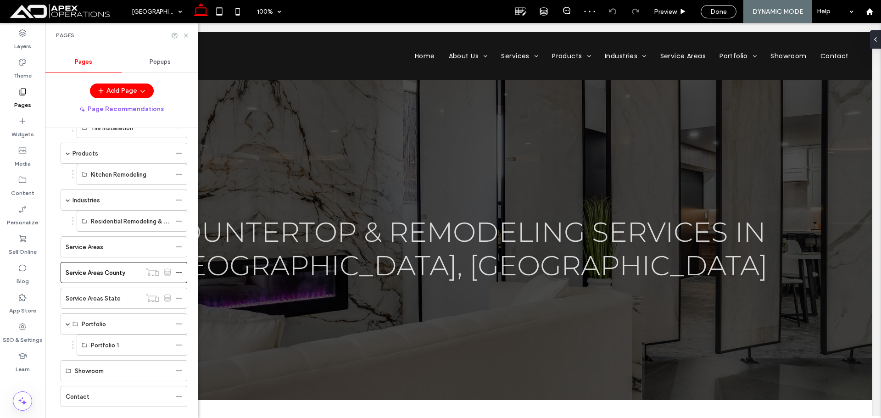
drag, startPoint x: 28, startPoint y: 337, endPoint x: 59, endPoint y: 309, distance: 41.6
click at [29, 337] on label "SEO & Settings" at bounding box center [23, 337] width 40 height 13
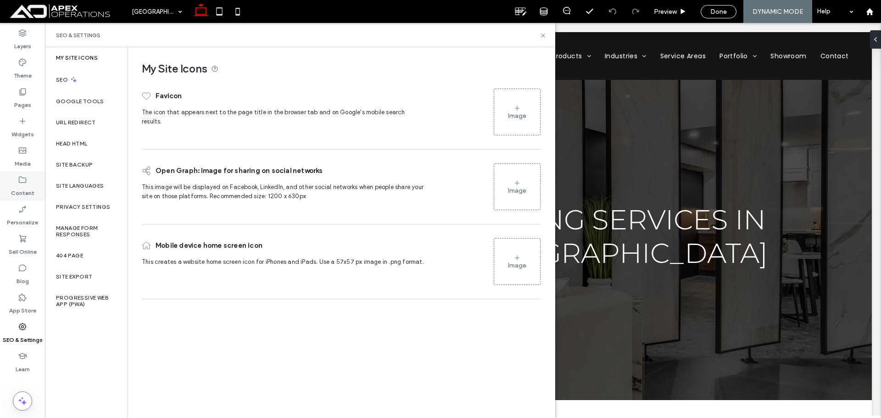
click at [28, 186] on label "Content" at bounding box center [22, 191] width 23 height 13
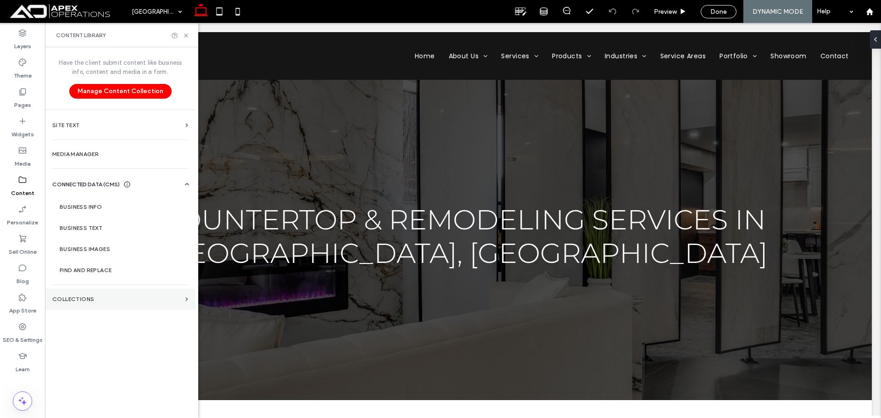
click at [94, 297] on label "Collections" at bounding box center [116, 299] width 129 height 6
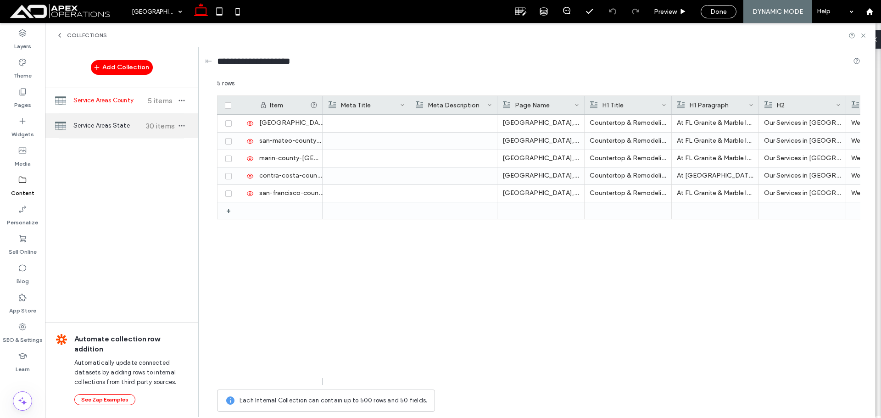
click at [151, 125] on span "30 items" at bounding box center [160, 126] width 32 height 9
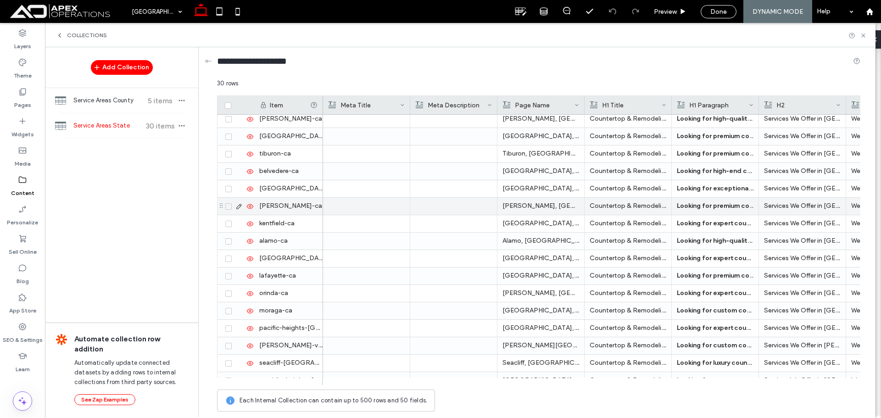
scroll to position [277, 0]
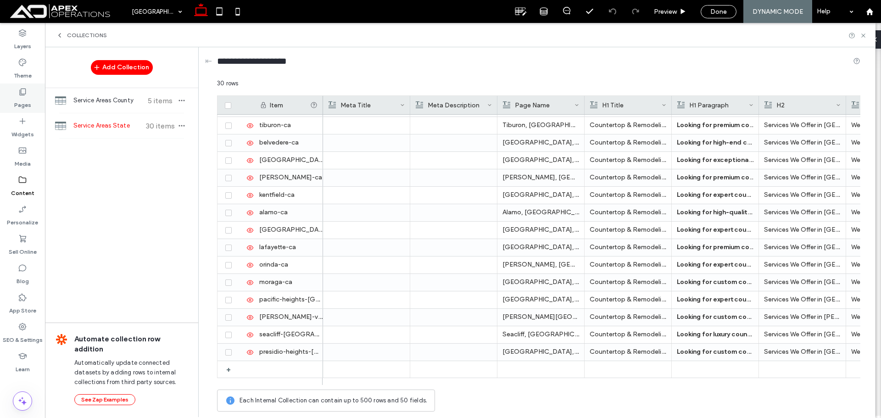
click at [20, 98] on label "Pages" at bounding box center [22, 102] width 17 height 13
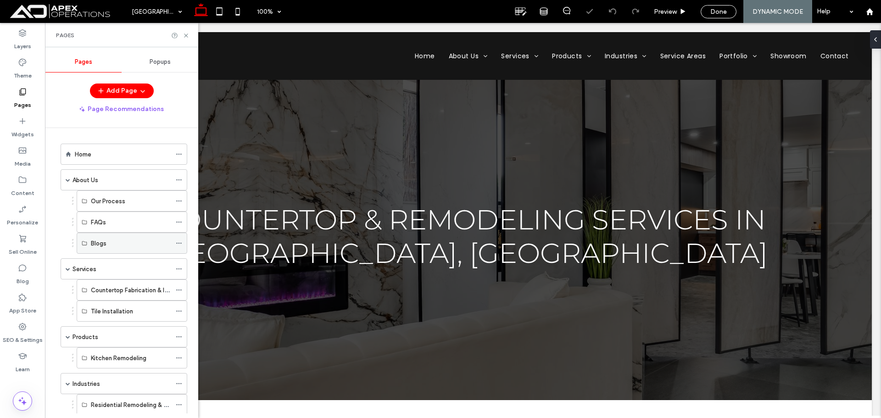
scroll to position [0, 0]
